Goal: Transaction & Acquisition: Purchase product/service

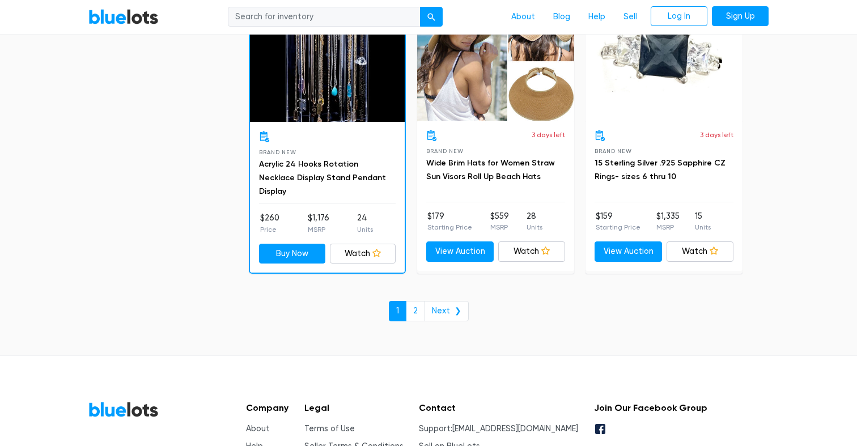
scroll to position [4890, 0]
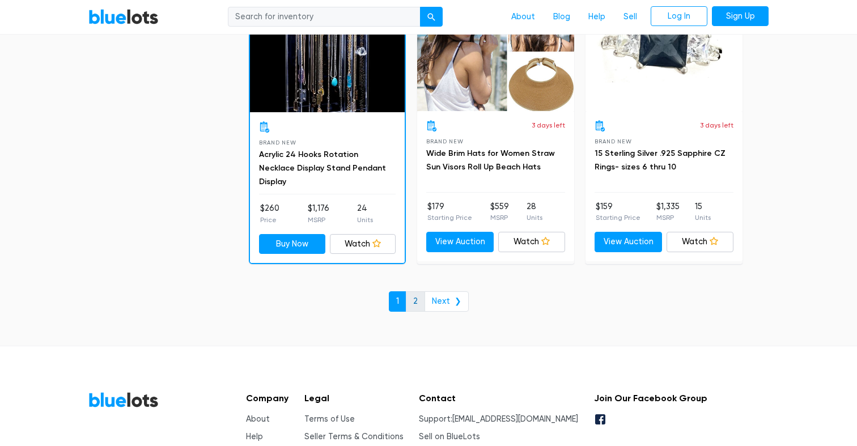
click at [418, 297] on link "2" at bounding box center [415, 301] width 19 height 20
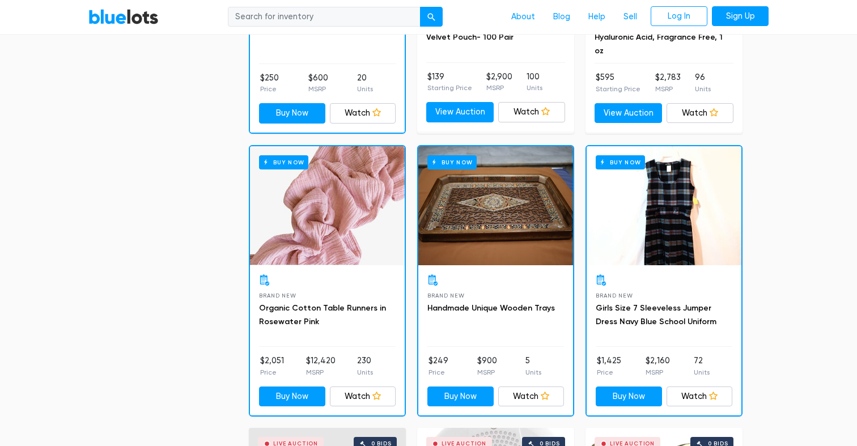
scroll to position [528, 0]
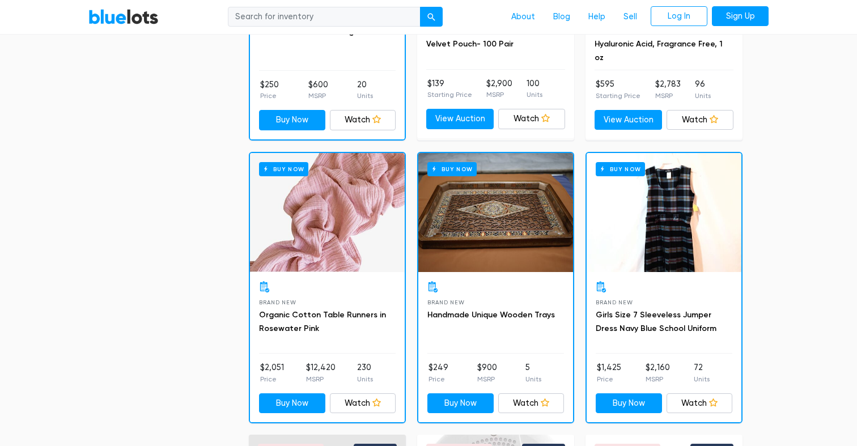
click at [497, 197] on div "Buy Now" at bounding box center [495, 212] width 155 height 119
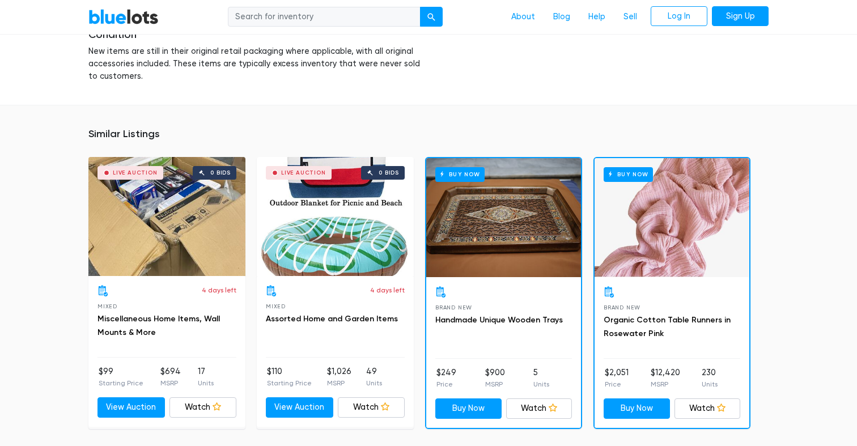
scroll to position [745, 0]
